Goal: Navigation & Orientation: Find specific page/section

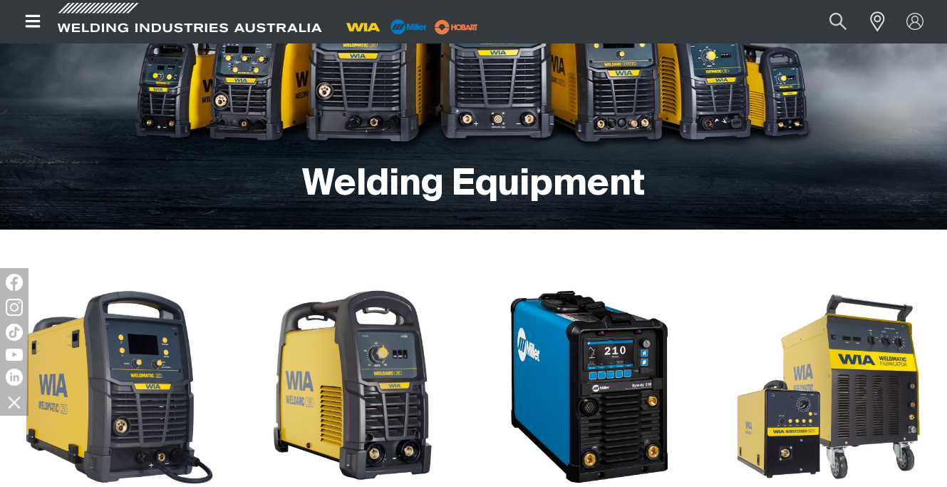
scroll to position [222, 0]
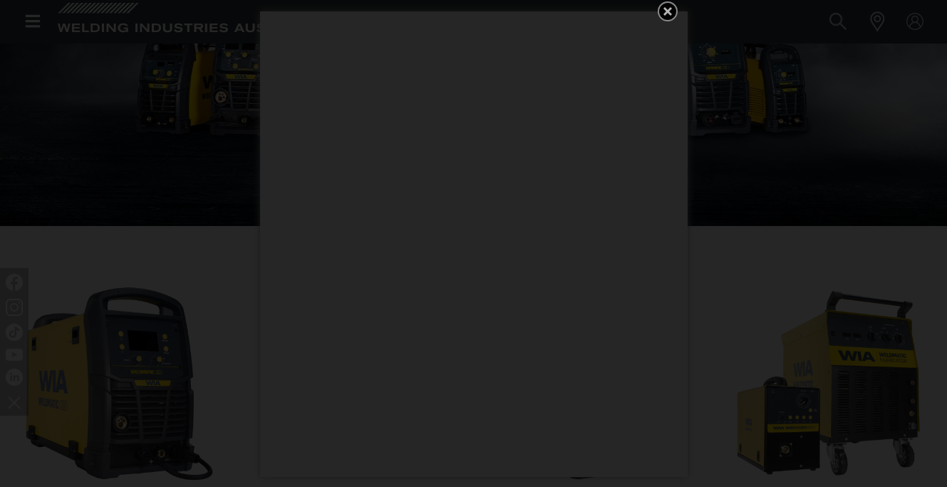
click at [671, 9] on icon "Get 5 WIA Welding Guides Free!" at bounding box center [667, 11] width 17 height 17
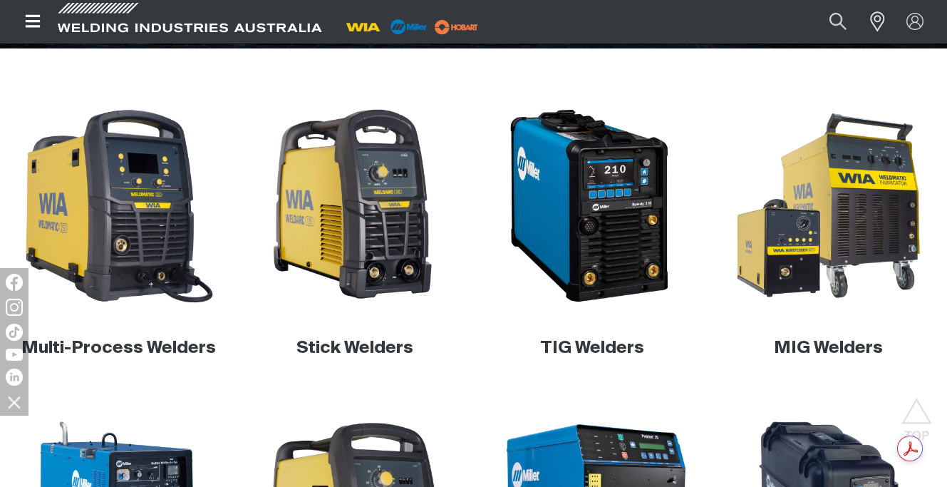
scroll to position [402, 0]
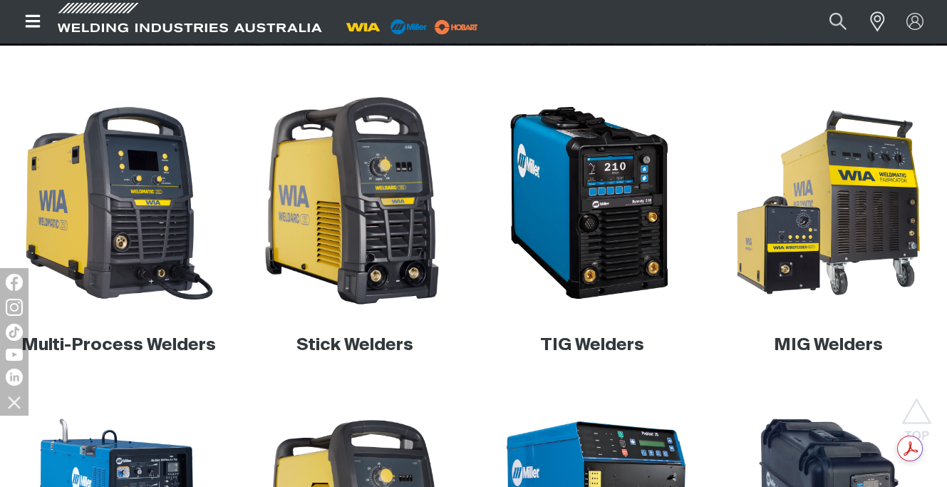
click at [353, 258] on img at bounding box center [355, 203] width 220 height 220
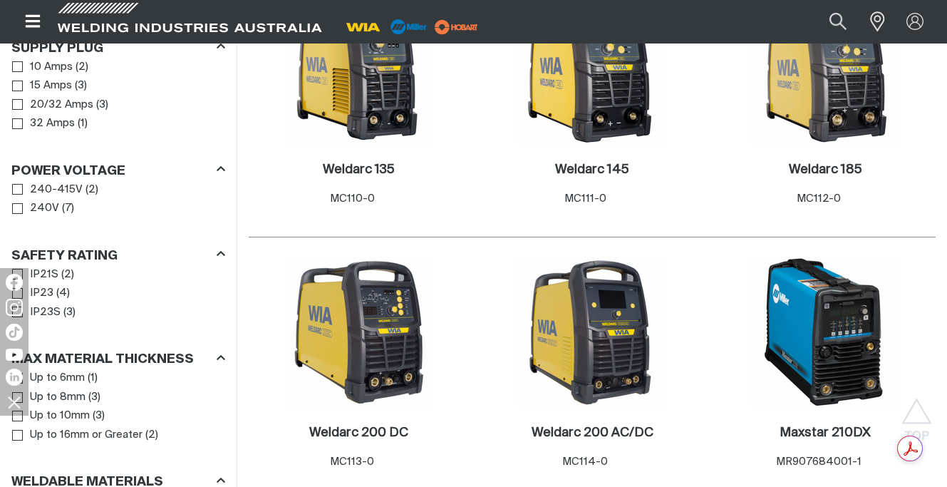
scroll to position [822, 0]
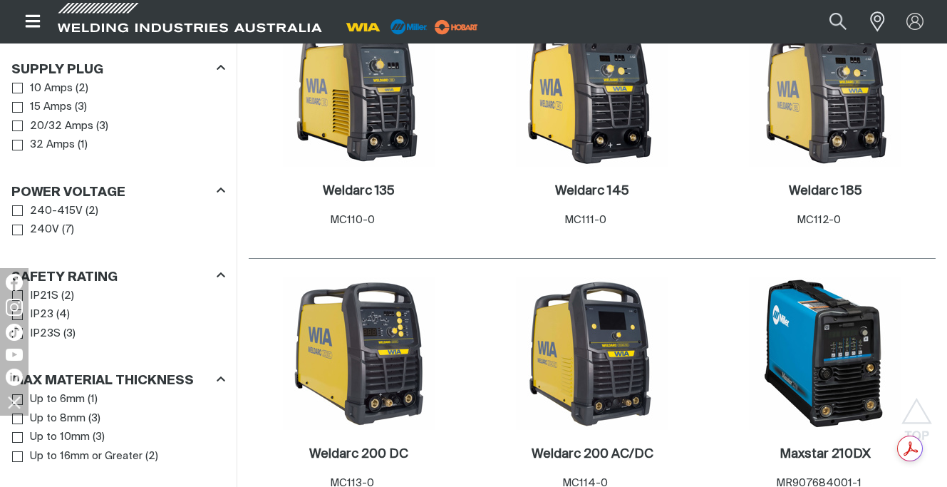
scroll to position [804, 0]
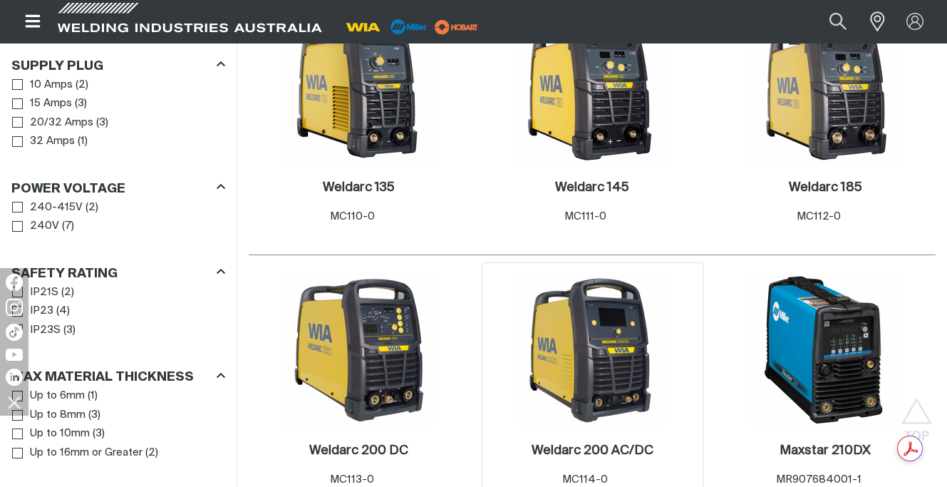
click at [594, 336] on img at bounding box center [592, 350] width 153 height 153
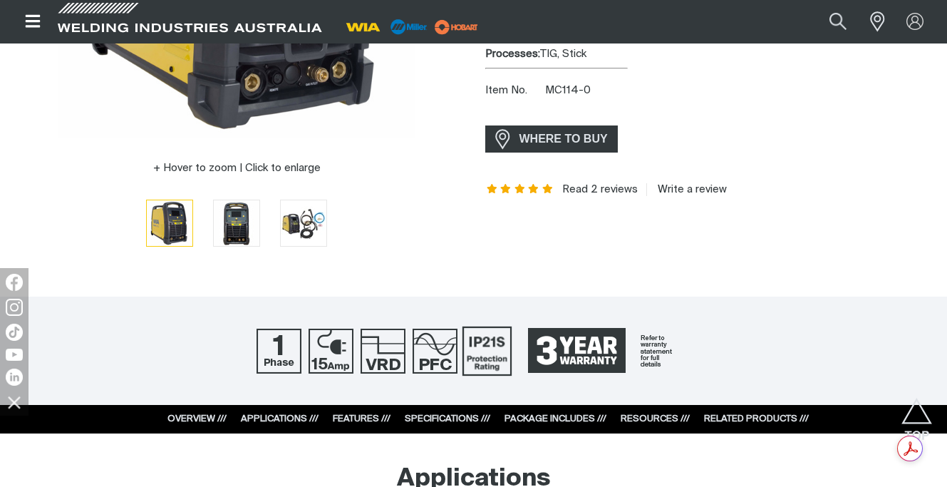
scroll to position [378, 0]
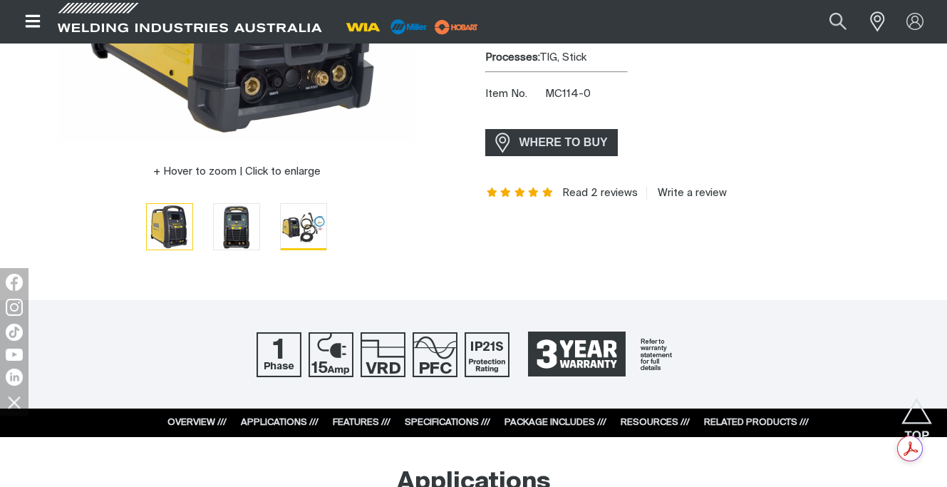
click at [289, 225] on img "Go to slide 3" at bounding box center [304, 226] width 46 height 45
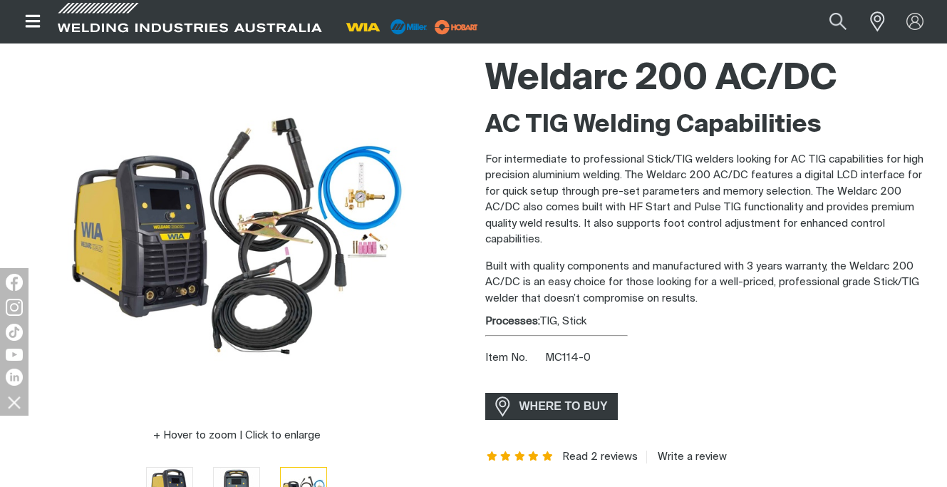
scroll to position [107, 0]
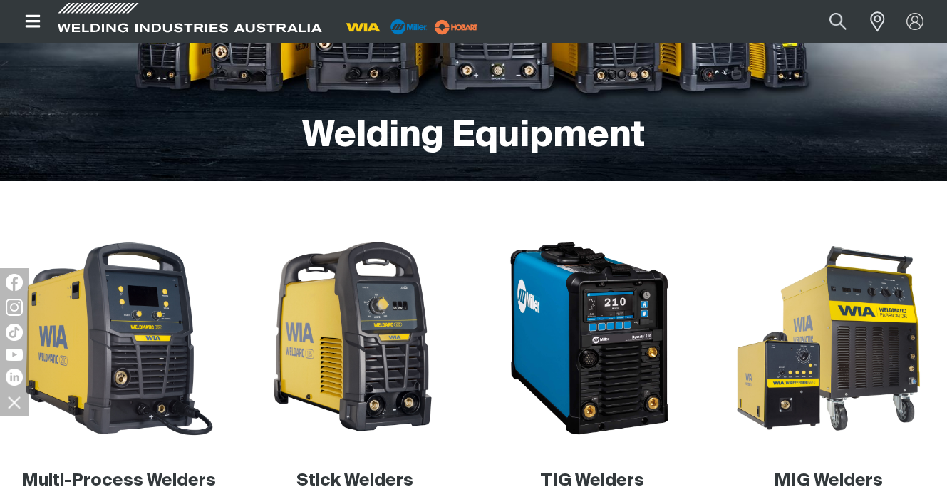
scroll to position [371, 0]
